Goal: Transaction & Acquisition: Purchase product/service

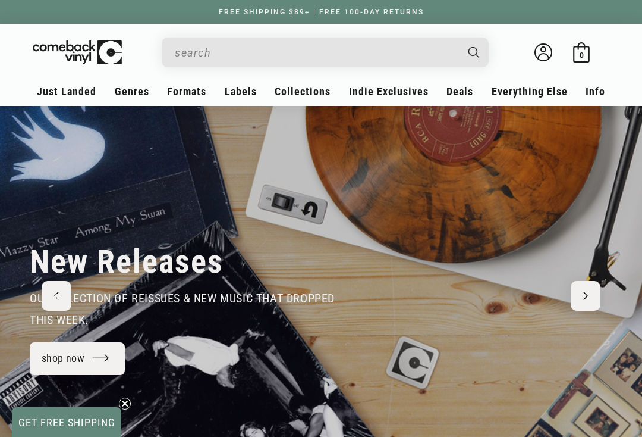
click at [582, 170] on link "Classic Rock" at bounding box center [578, 168] width 105 height 20
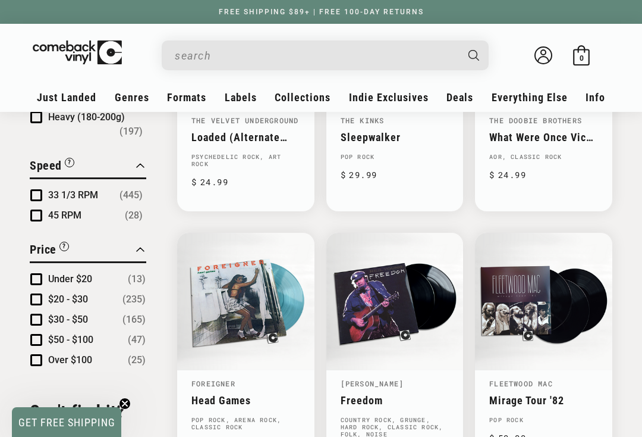
scroll to position [1060, 0]
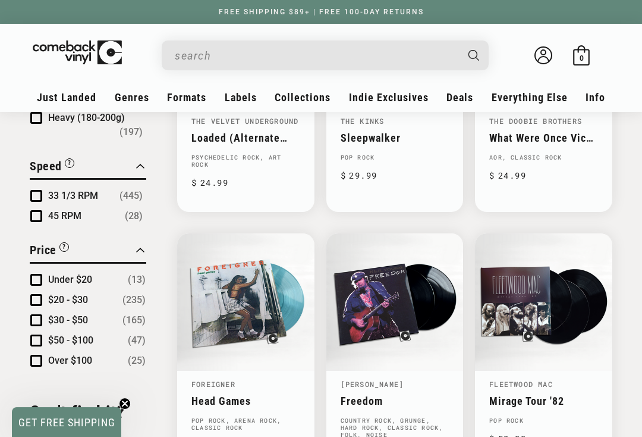
click at [569, 236] on link "Hard Rock" at bounding box center [578, 235] width 105 height 20
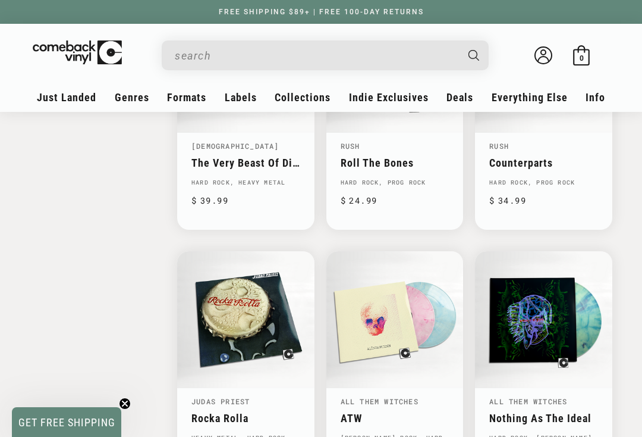
scroll to position [1561, 0]
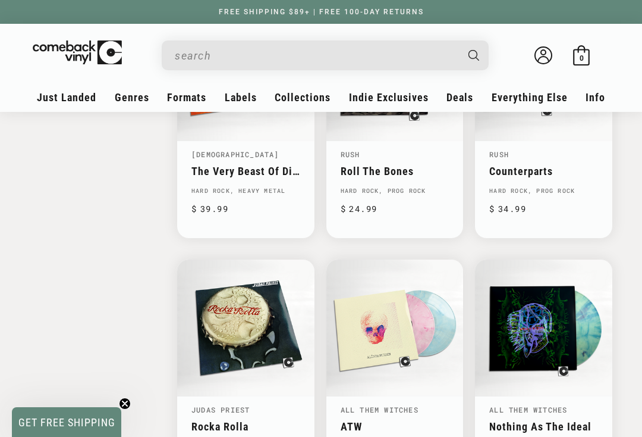
click at [209, 57] on input "When autocomplete results are available use up and down arrows to review and en…" at bounding box center [316, 55] width 282 height 24
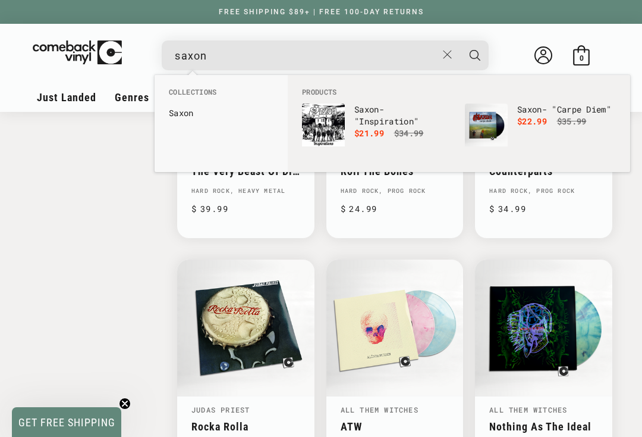
type input "saxon"
click at [479, 58] on icon "Search" at bounding box center [475, 55] width 11 height 11
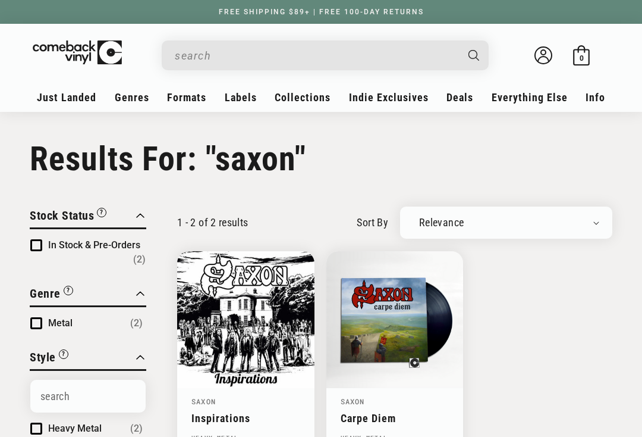
type input "saxon"
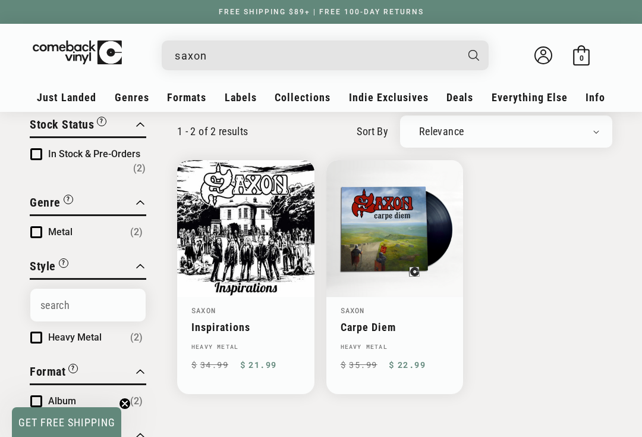
scroll to position [90, 0]
